Goal: Transaction & Acquisition: Purchase product/service

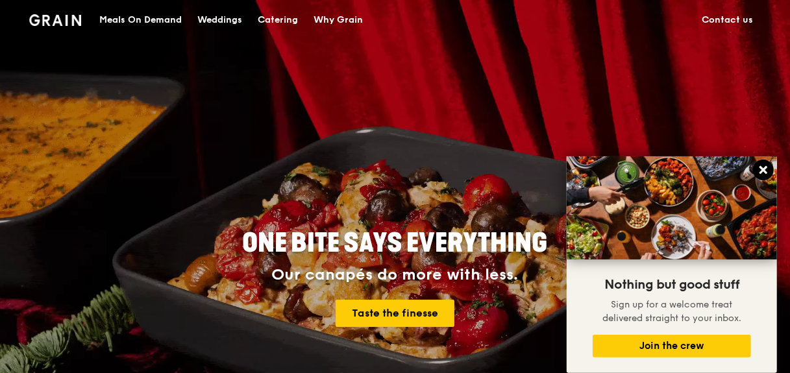
click at [757, 173] on button at bounding box center [763, 170] width 21 height 21
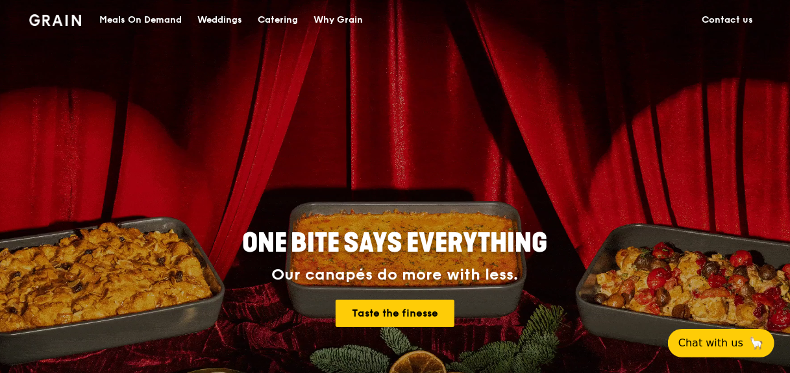
click at [315, 112] on div "ONE BITE SAYS EVERYTHING Our canapés do more with less. Taste the finesse" at bounding box center [395, 279] width 644 height 480
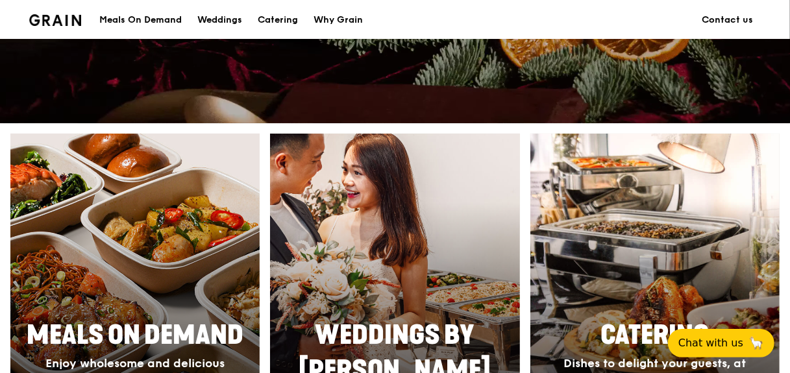
scroll to position [454, 0]
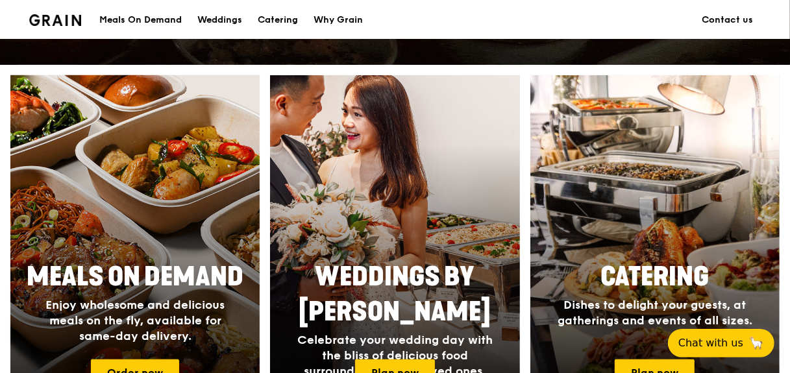
click at [155, 234] on div at bounding box center [135, 246] width 275 height 377
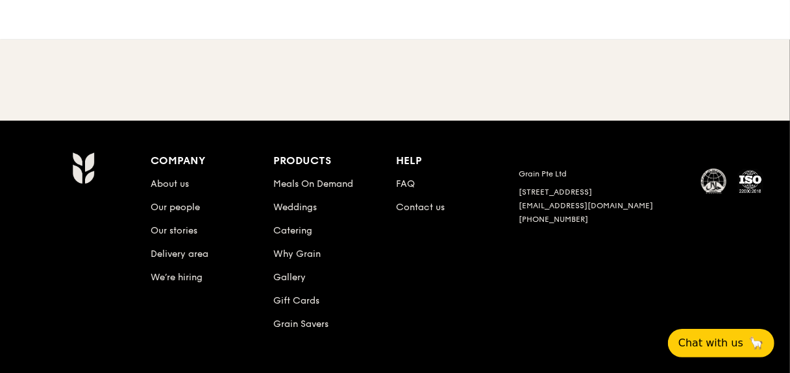
scroll to position [2, 0]
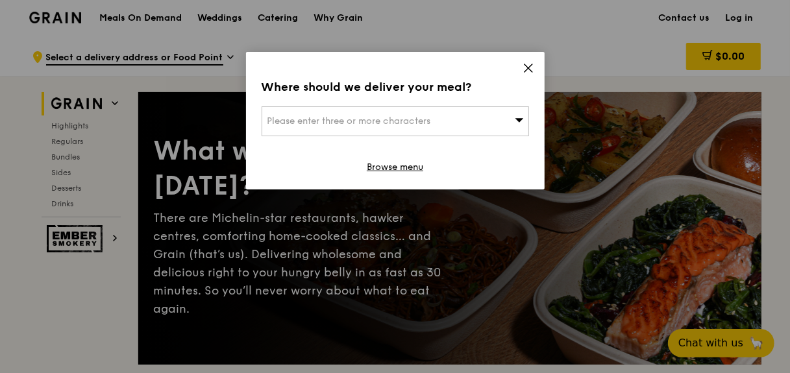
click at [524, 68] on icon at bounding box center [528, 68] width 12 height 12
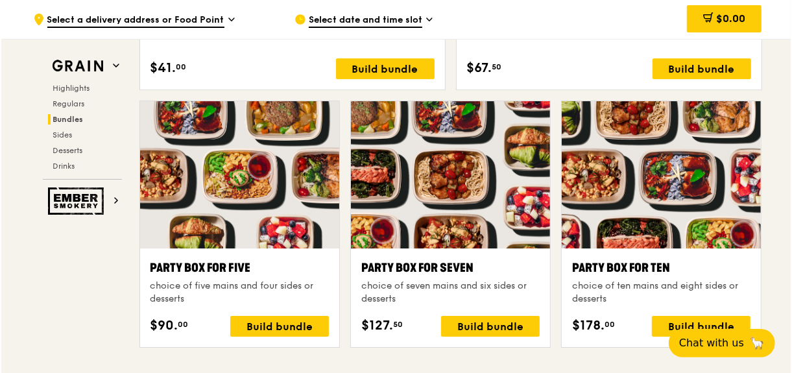
scroll to position [2534, 0]
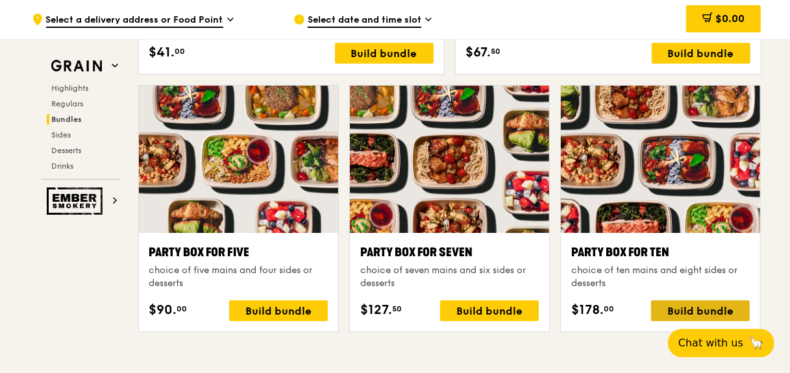
click at [723, 305] on div "Build bundle" at bounding box center [700, 310] width 99 height 21
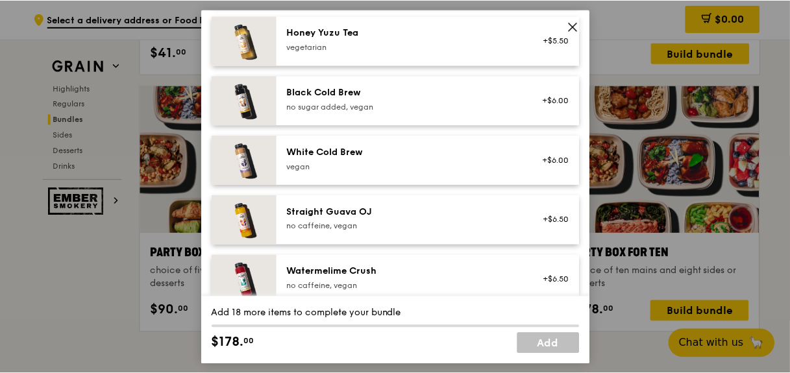
scroll to position [1648, 0]
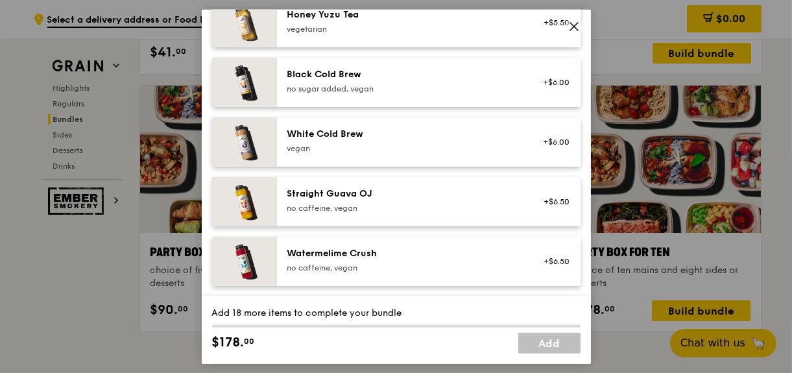
click at [572, 23] on icon at bounding box center [575, 26] width 12 height 12
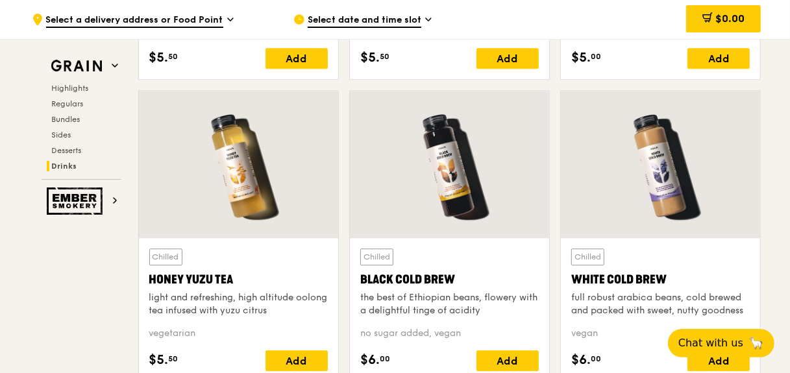
scroll to position [4792, 0]
